Goal: Task Accomplishment & Management: Manage account settings

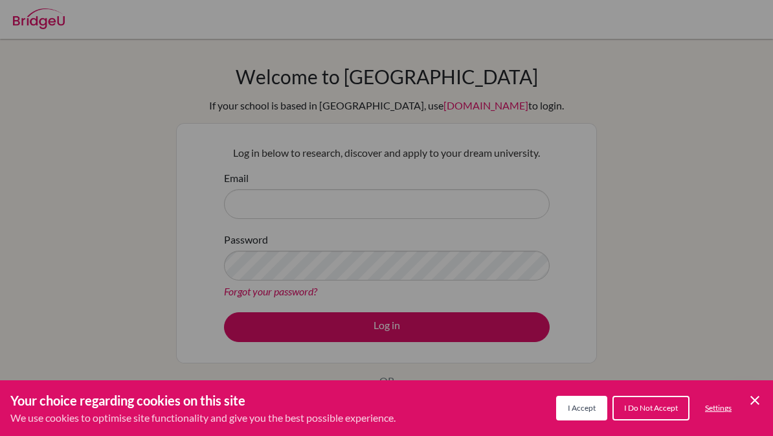
click at [579, 393] on div "I Accept I Do Not Accept Settings Cookie Control Close Icon" at bounding box center [659, 408] width 207 height 30
click at [579, 412] on span "I Accept" at bounding box center [582, 408] width 28 height 10
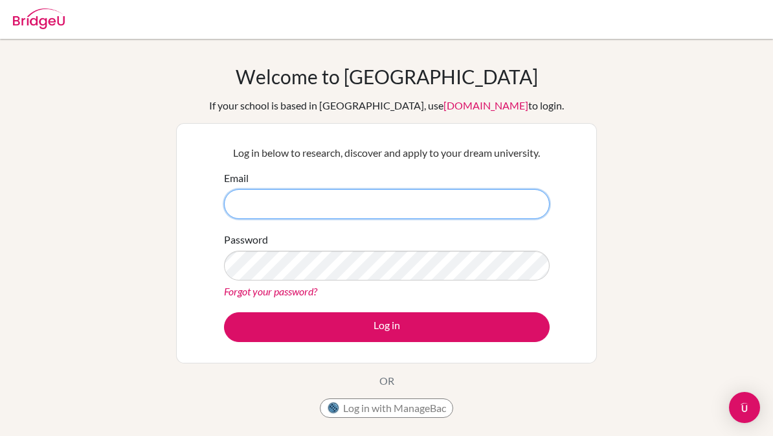
click at [256, 198] on input "Email" at bounding box center [387, 204] width 326 height 30
type input "[EMAIL_ADDRESS][DOMAIN_NAME]"
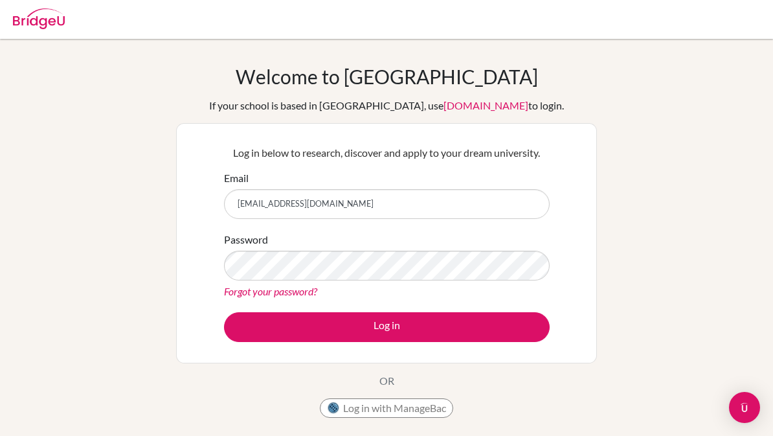
click at [556, 346] on div "Log in below to research, discover and apply to your dream university. Email g1…" at bounding box center [387, 243] width 342 height 213
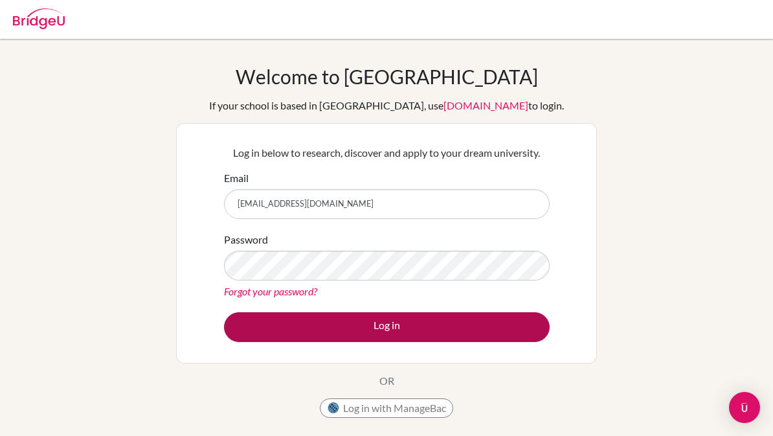
click at [521, 326] on button "Log in" at bounding box center [387, 327] width 326 height 30
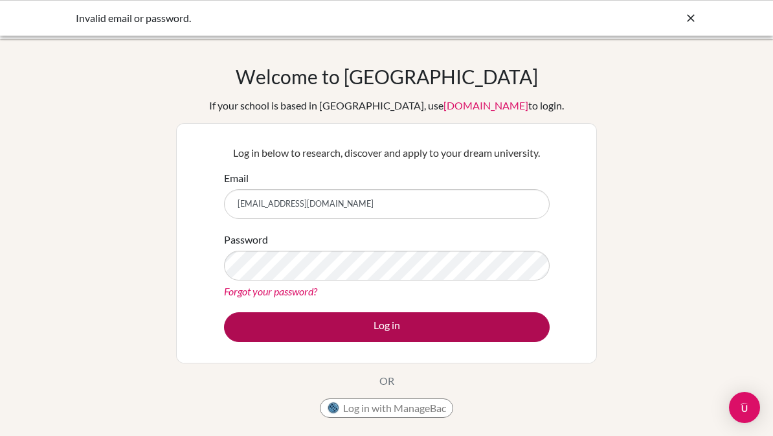
click at [377, 330] on button "Log in" at bounding box center [387, 327] width 326 height 30
click at [529, 324] on button "Log in" at bounding box center [387, 327] width 326 height 30
click at [497, 328] on button "Log in" at bounding box center [387, 327] width 326 height 30
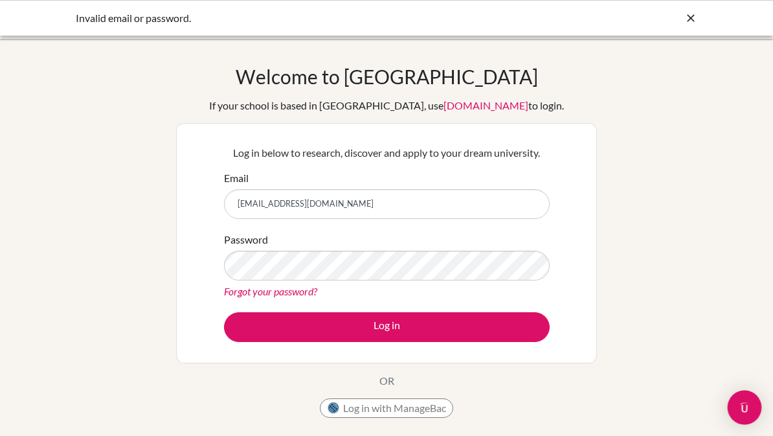
click at [743, 404] on img "Open Intercom Messenger" at bounding box center [744, 407] width 17 height 17
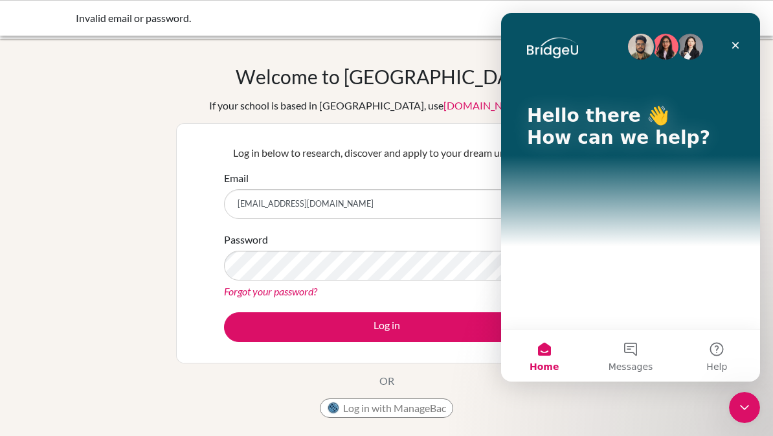
click at [683, 410] on div "Welcome to BridgeU If your school is based in China, use app.bridge-u.com.cn to…" at bounding box center [386, 276] width 773 height 423
click at [741, 39] on div "Close" at bounding box center [735, 45] width 23 height 23
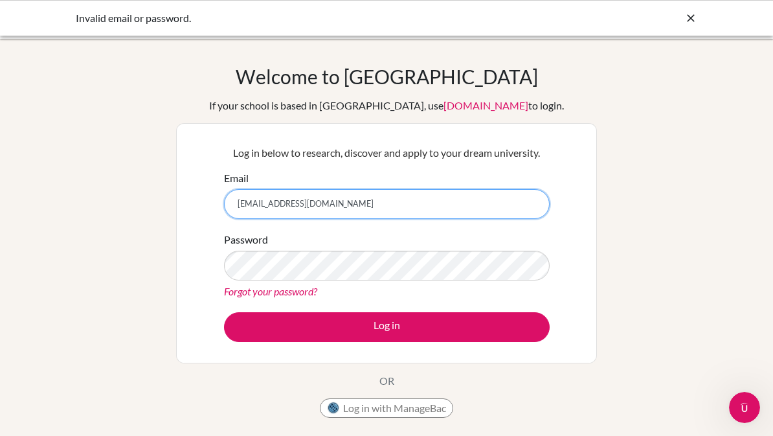
click at [470, 201] on input "[EMAIL_ADDRESS][DOMAIN_NAME]" at bounding box center [387, 204] width 326 height 30
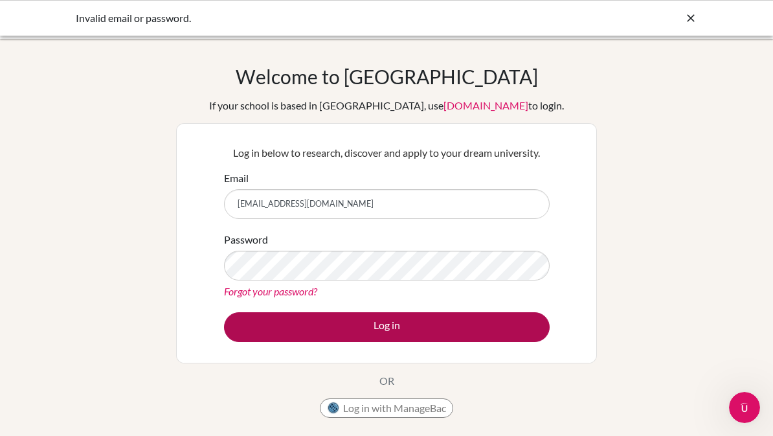
click at [295, 319] on button "Log in" at bounding box center [387, 327] width 326 height 30
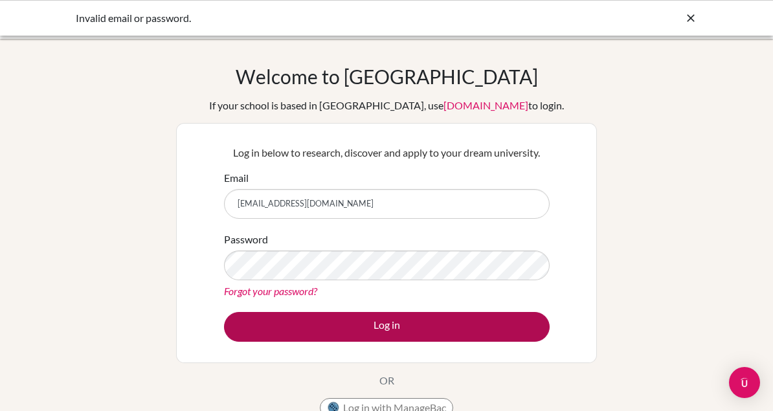
click at [513, 320] on button "Log in" at bounding box center [387, 327] width 326 height 30
click at [507, 324] on button "Log in" at bounding box center [387, 327] width 326 height 30
click at [499, 324] on button "Log in" at bounding box center [387, 327] width 326 height 30
